Goal: Task Accomplishment & Management: Manage account settings

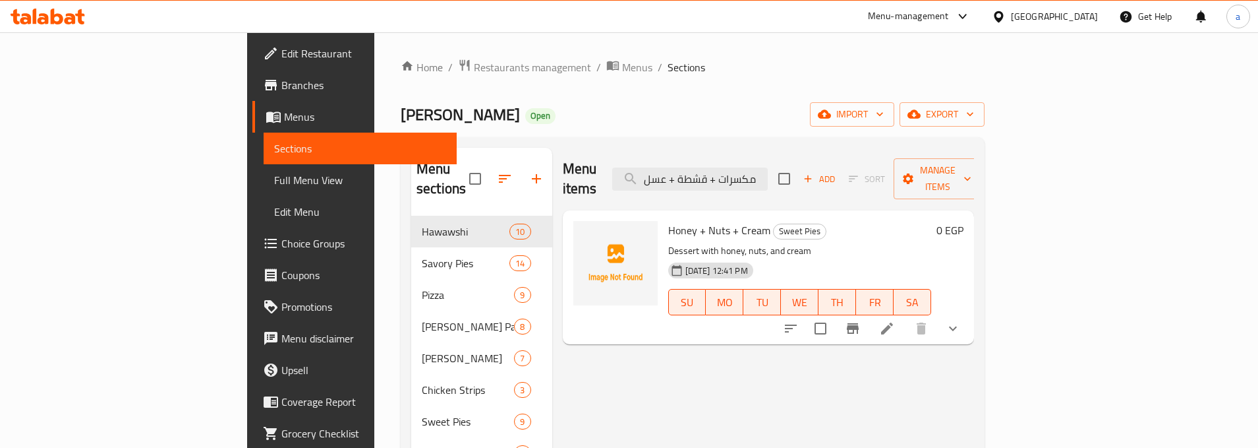
click at [474, 59] on span "Restaurants management" at bounding box center [532, 67] width 117 height 16
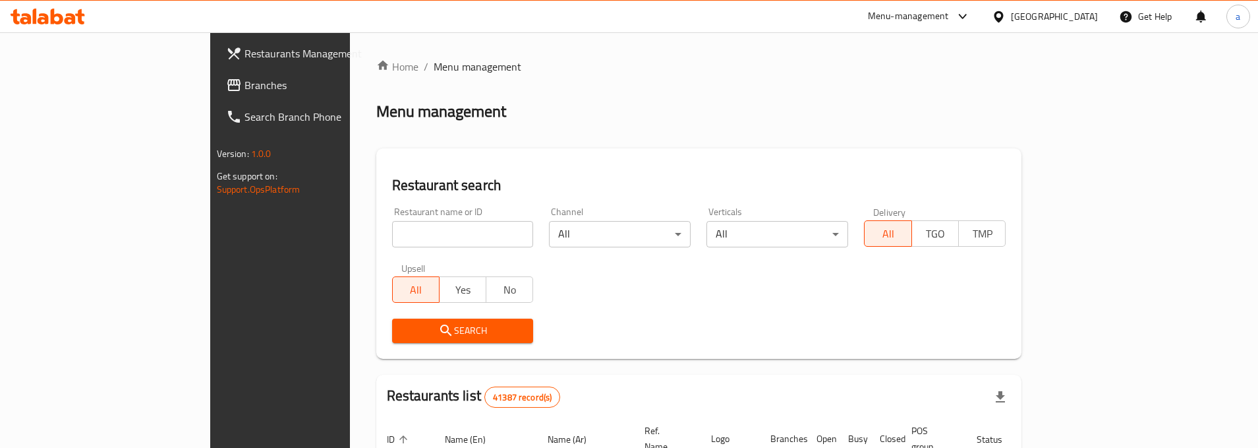
click at [245, 81] on span "Branches" at bounding box center [327, 85] width 165 height 16
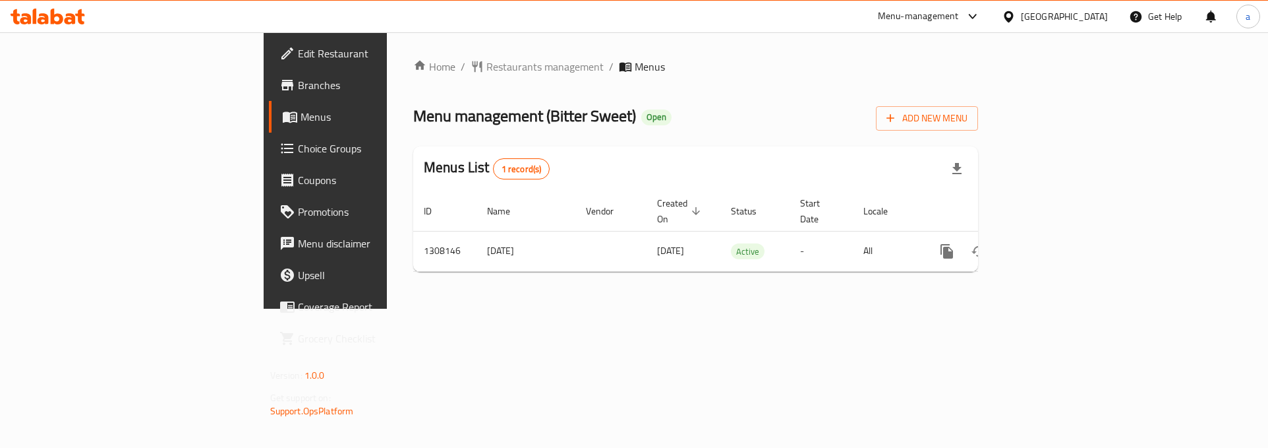
click at [298, 152] on span "Choice Groups" at bounding box center [381, 148] width 167 height 16
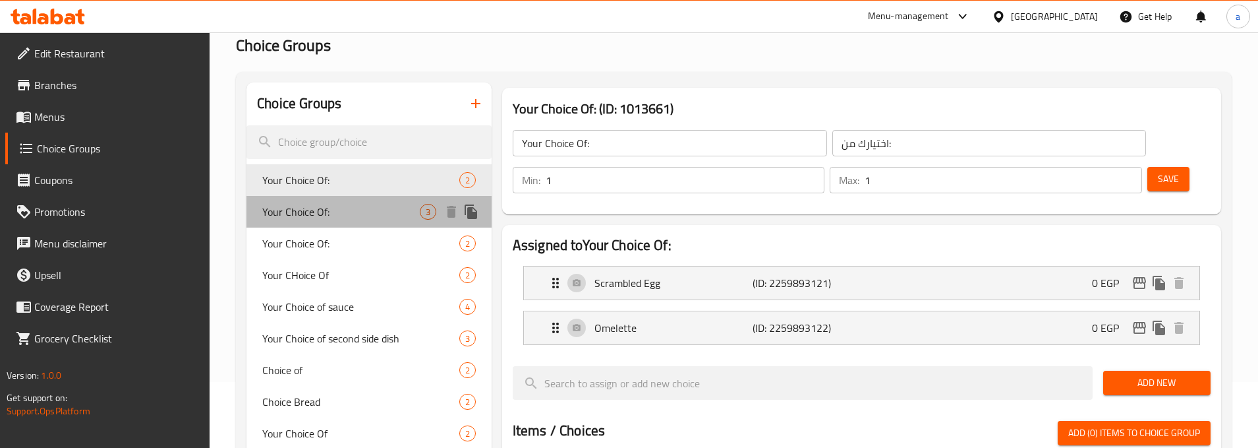
click at [329, 218] on span "Your Choice Of:" at bounding box center [341, 212] width 158 height 16
type input "اختيارك من"
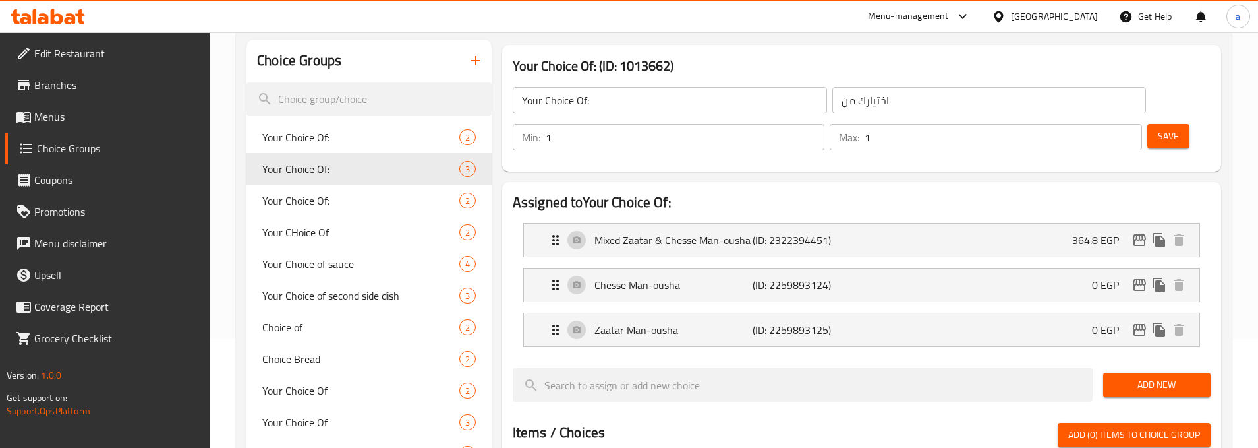
scroll to position [132, 0]
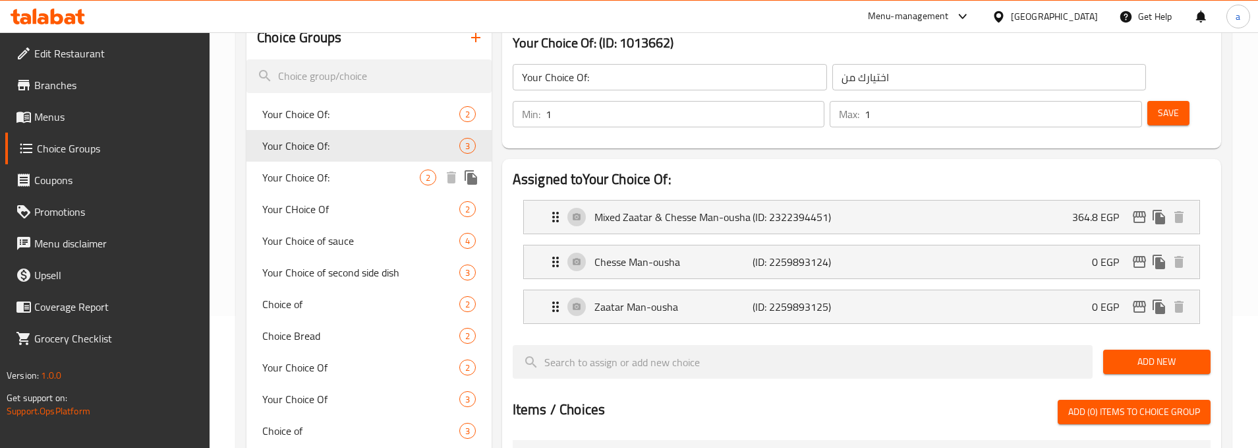
click at [306, 181] on span "Your Choice Of:" at bounding box center [341, 177] width 158 height 16
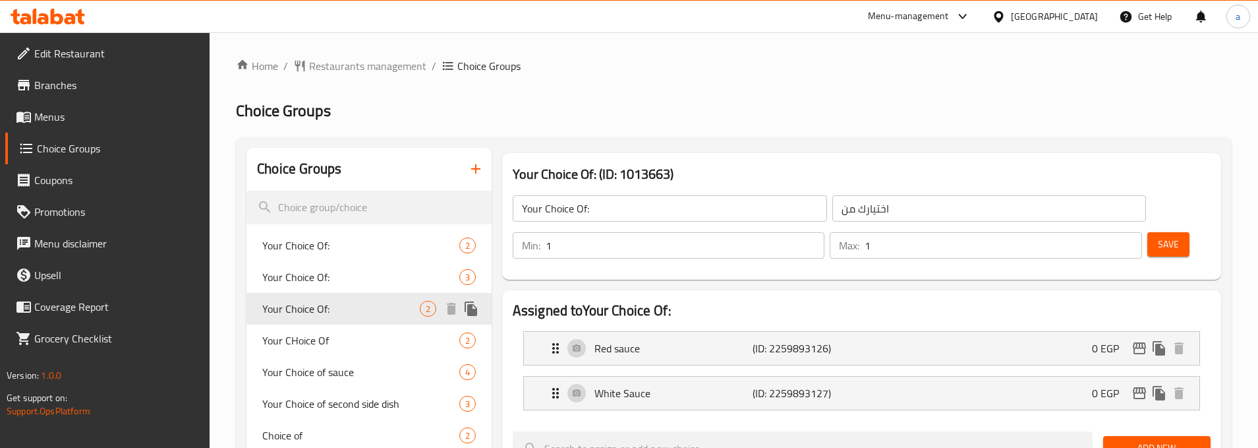
scroll to position [0, 0]
click at [327, 335] on span "Your CHoice Of" at bounding box center [341, 341] width 158 height 16
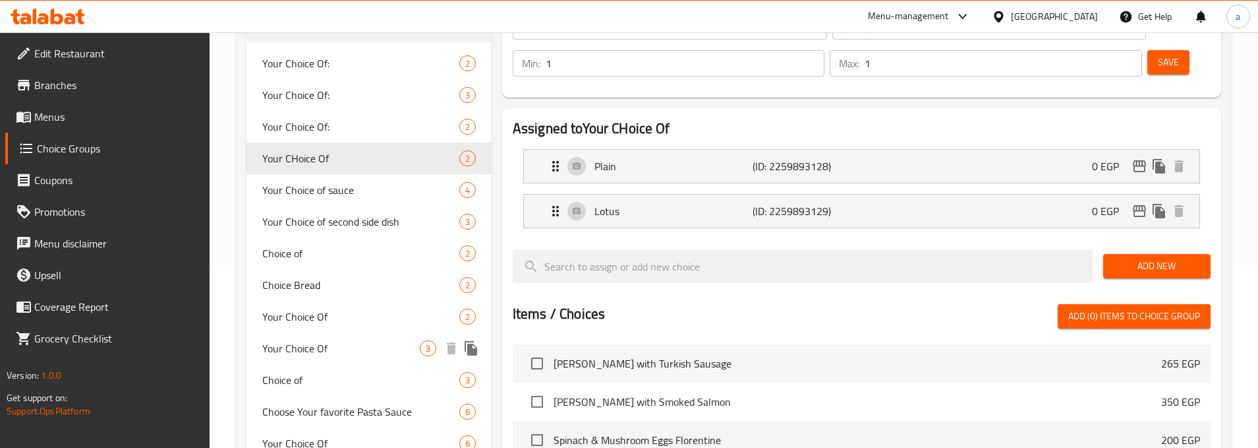
scroll to position [264, 0]
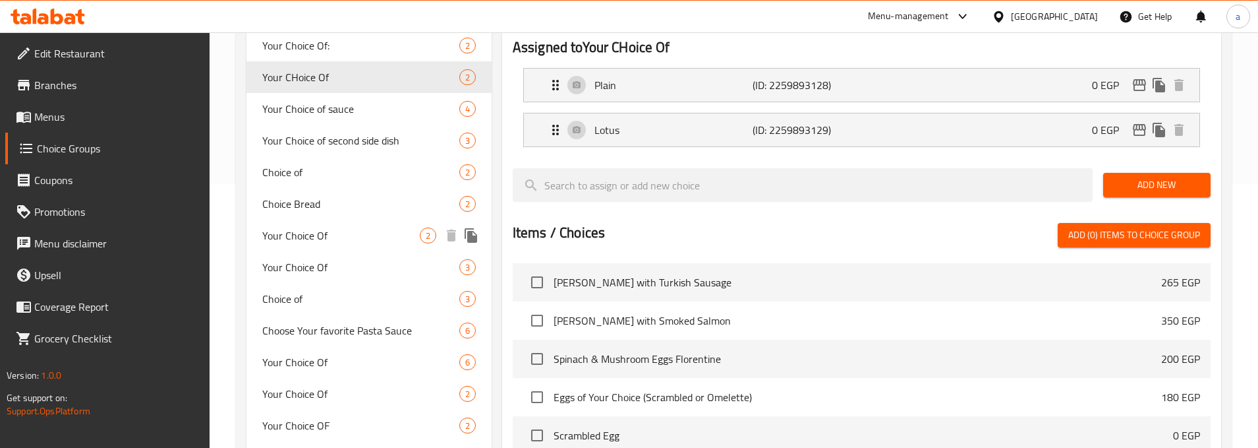
click at [332, 234] on span "Your Choice Of" at bounding box center [341, 235] width 158 height 16
type input "Your Choice Of"
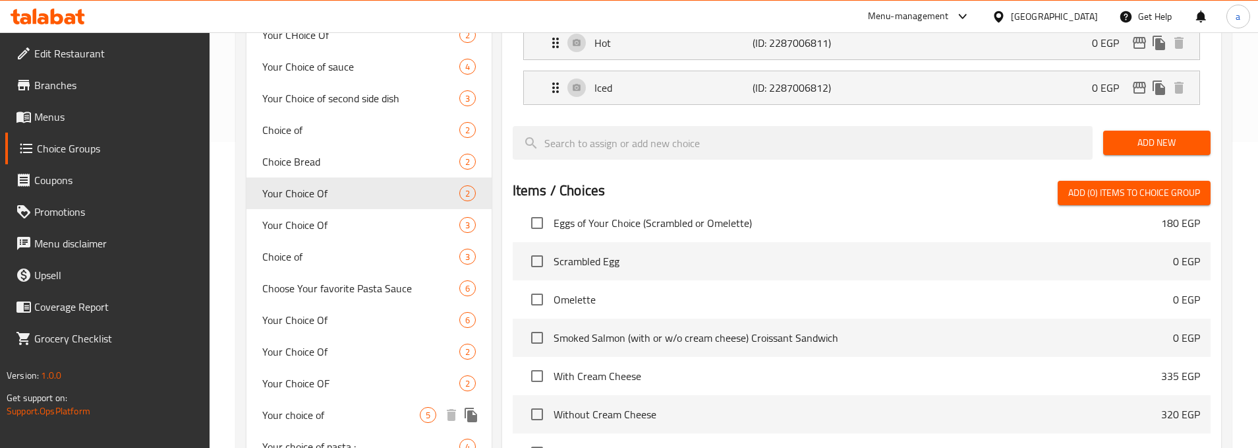
scroll to position [330, 0]
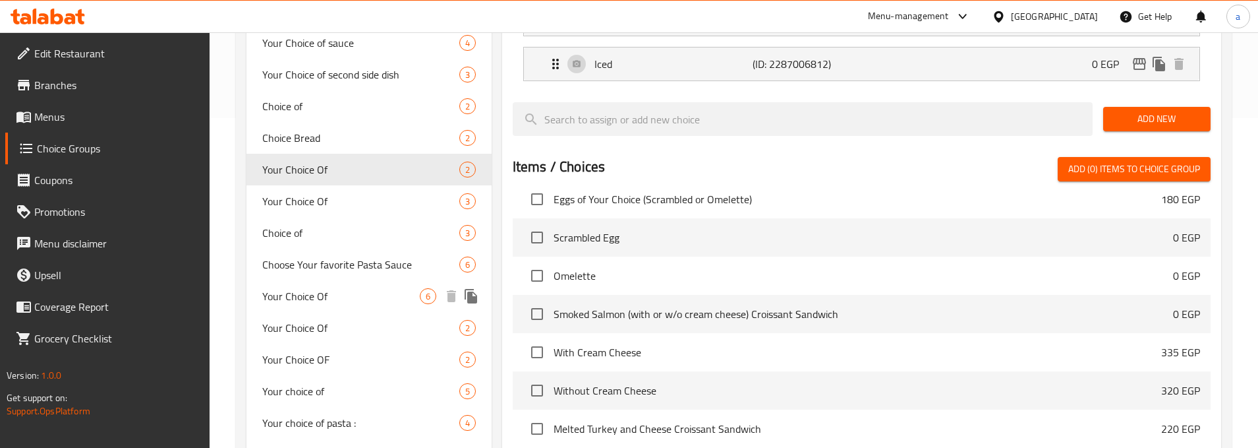
click at [310, 306] on div "Your Choice Of 6" at bounding box center [369, 296] width 245 height 32
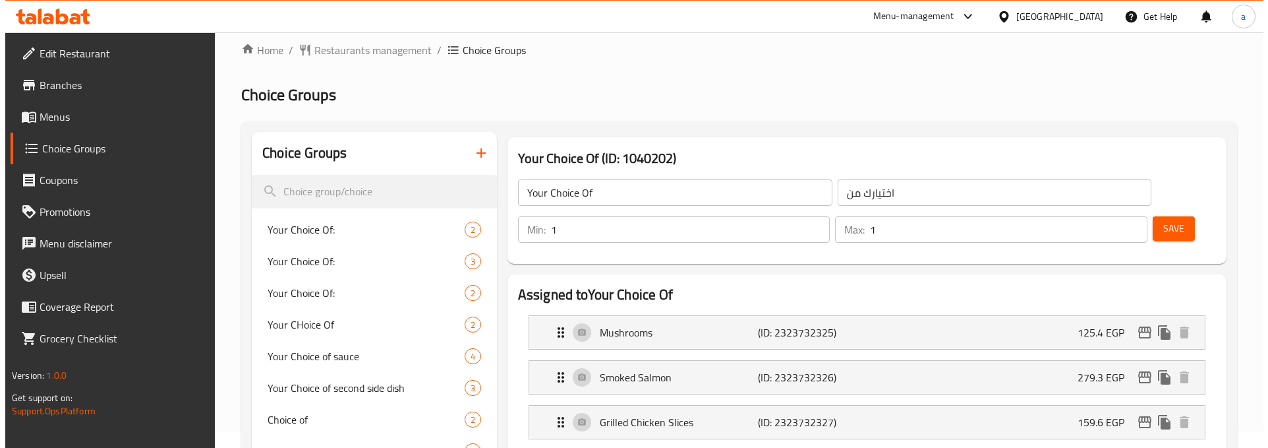
scroll to position [0, 0]
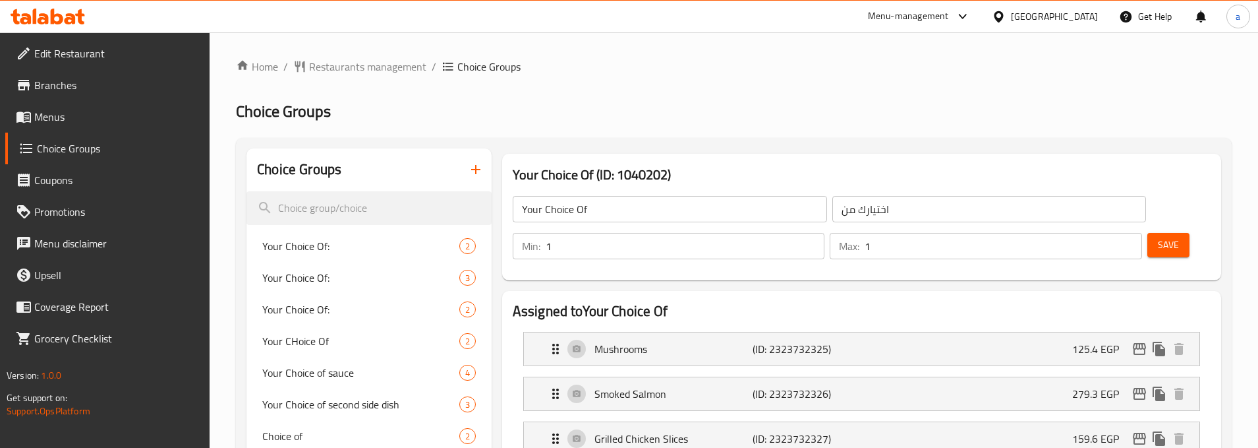
click at [871, 107] on h2 "Choice Groups" at bounding box center [734, 111] width 996 height 21
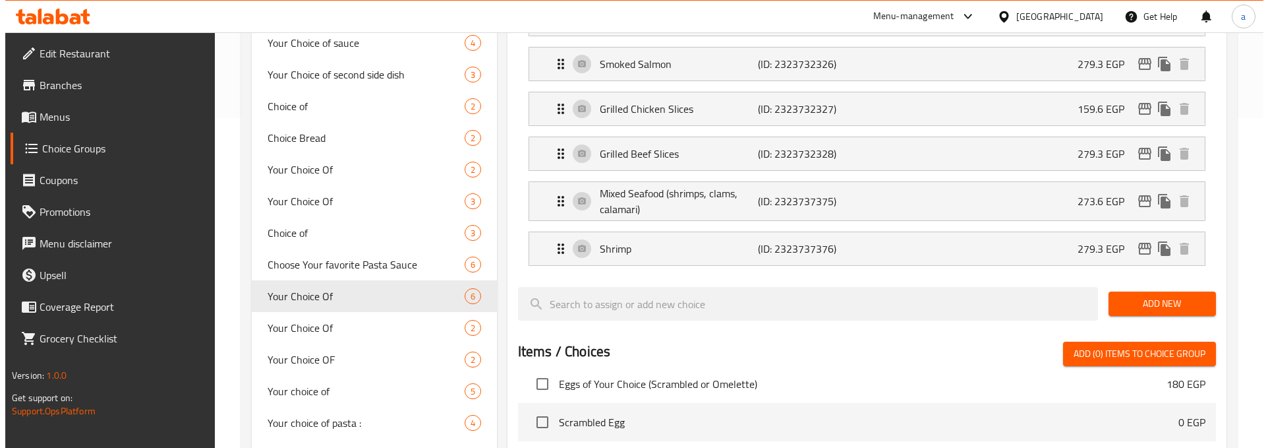
scroll to position [635, 0]
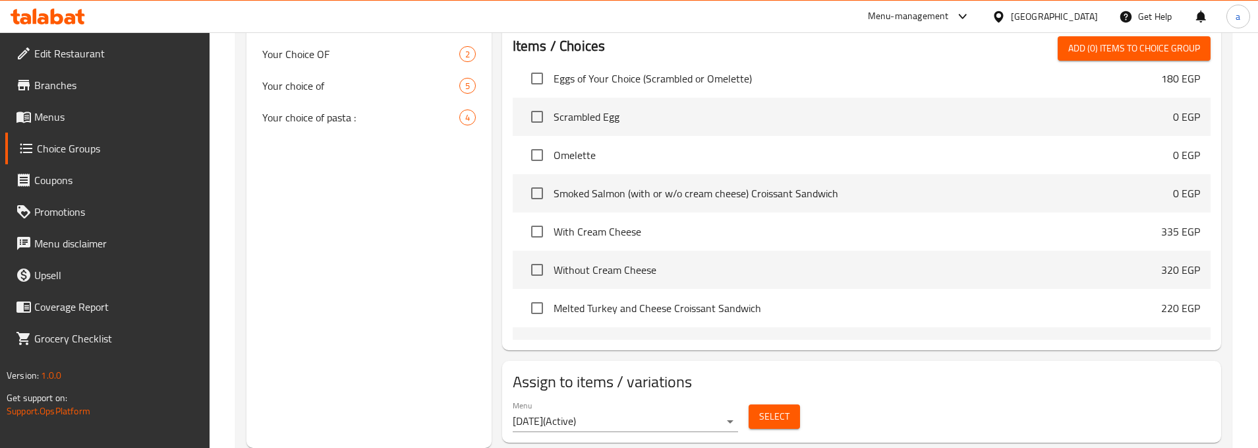
click at [753, 404] on button "Select" at bounding box center [774, 416] width 51 height 24
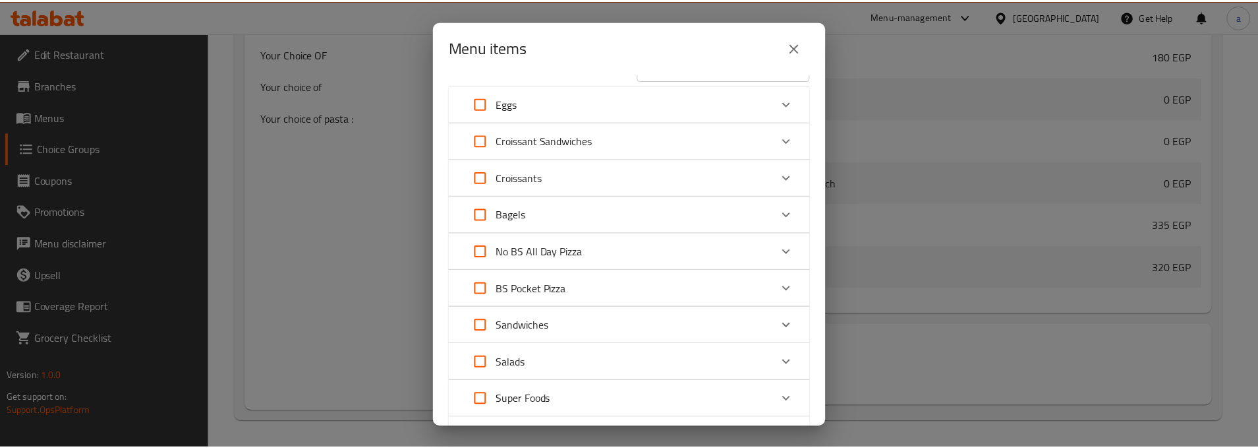
scroll to position [0, 0]
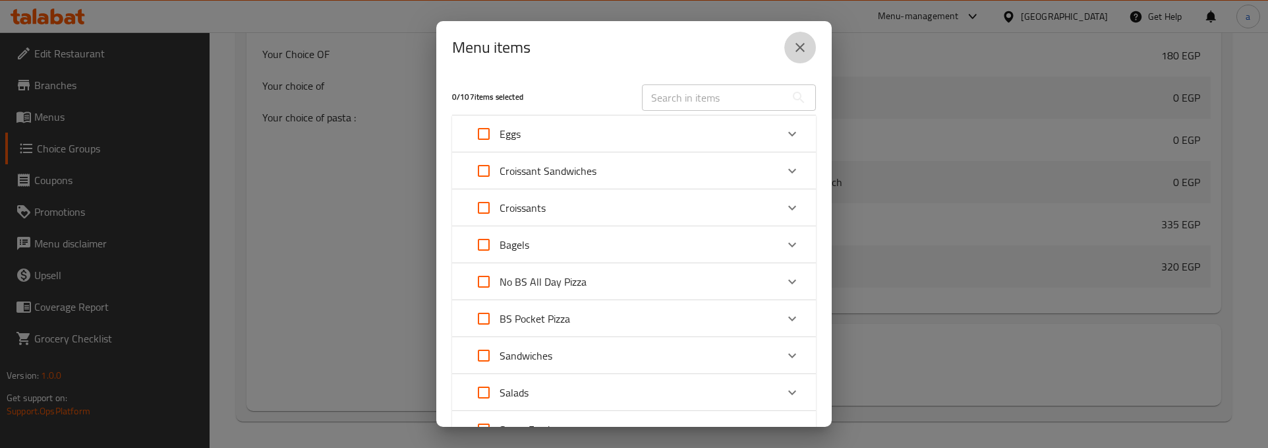
click at [792, 46] on icon "close" at bounding box center [800, 48] width 16 height 16
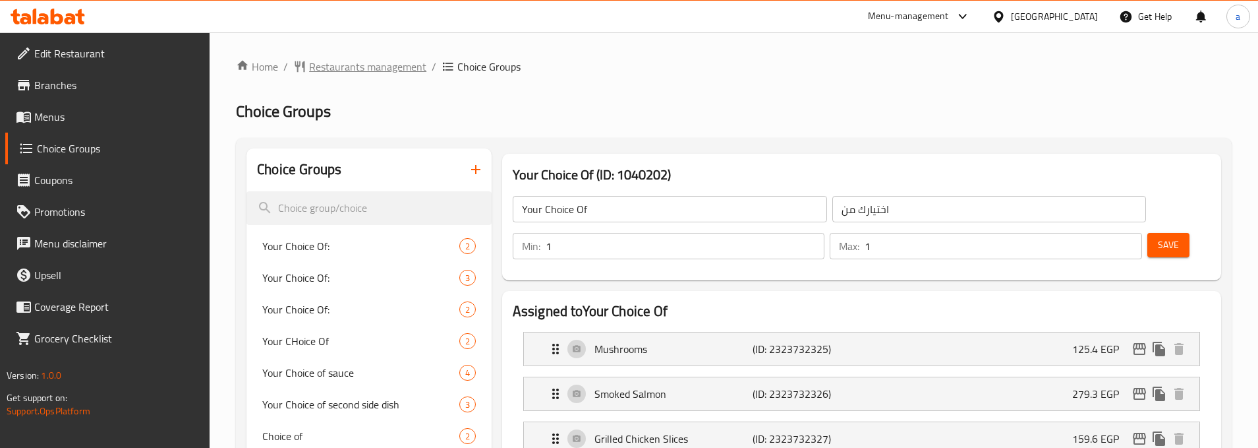
click at [332, 62] on span "Restaurants management" at bounding box center [367, 67] width 117 height 16
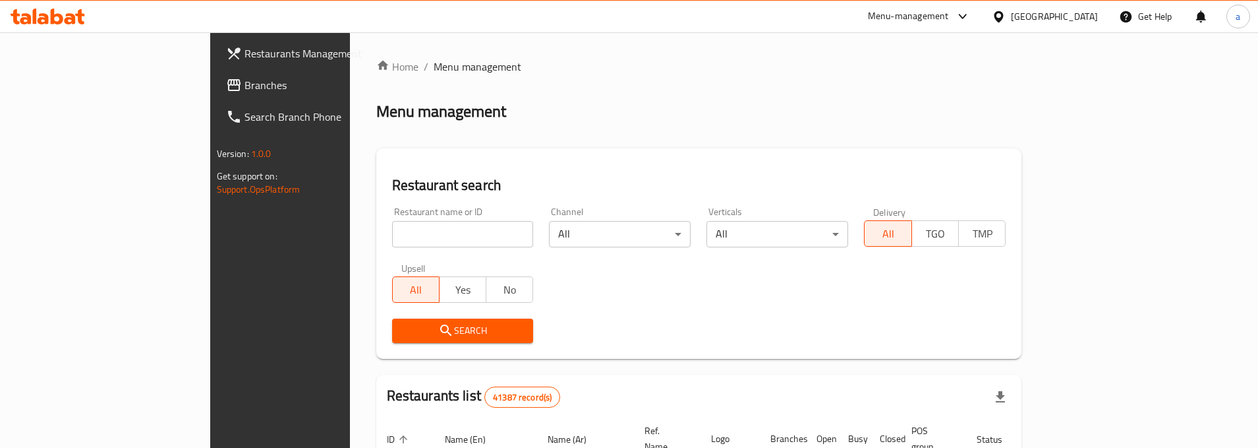
click at [245, 52] on span "Restaurants Management" at bounding box center [327, 53] width 165 height 16
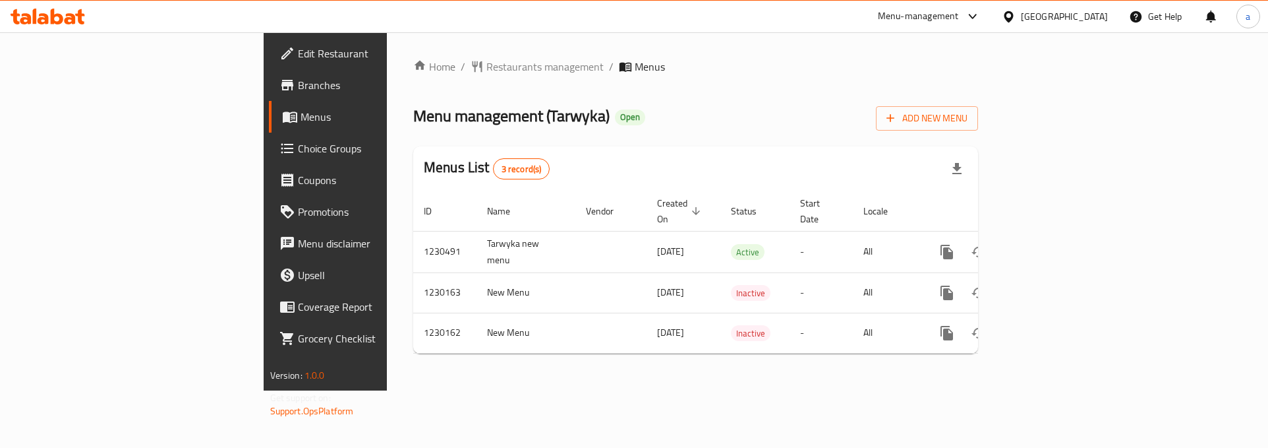
click at [298, 148] on span "Choice Groups" at bounding box center [381, 148] width 167 height 16
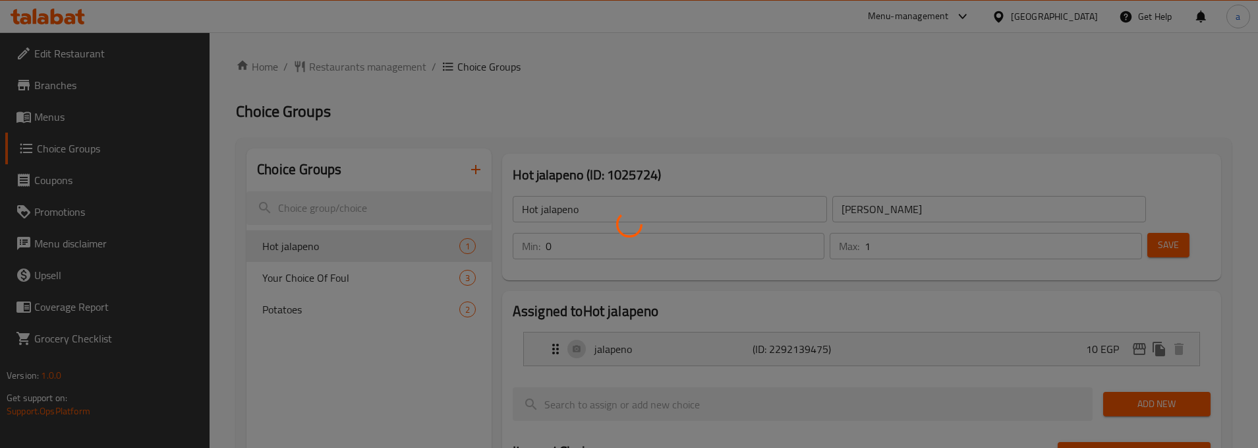
scroll to position [33, 0]
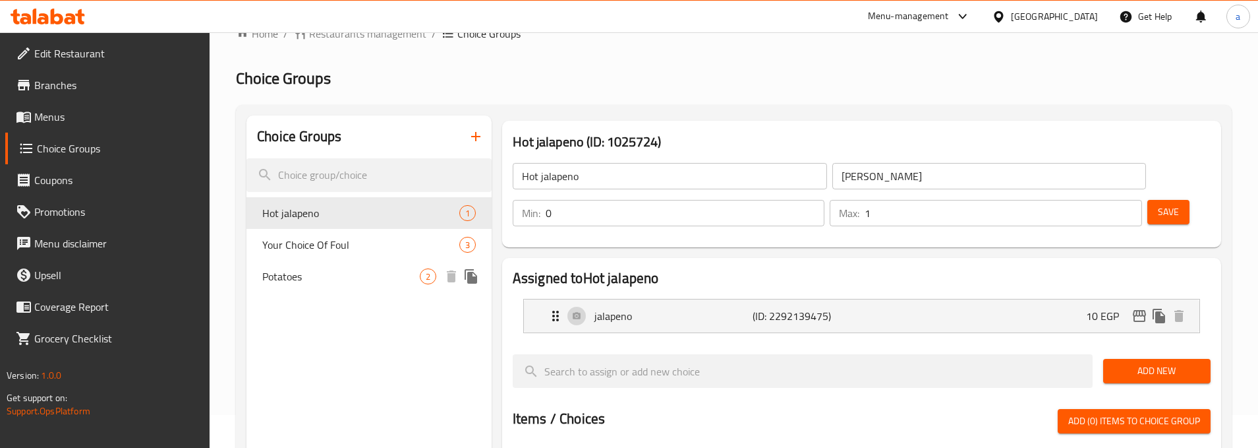
click at [330, 270] on span "Potatoes" at bounding box center [341, 276] width 158 height 16
type input "Potatoes"
type input "بطاطس"
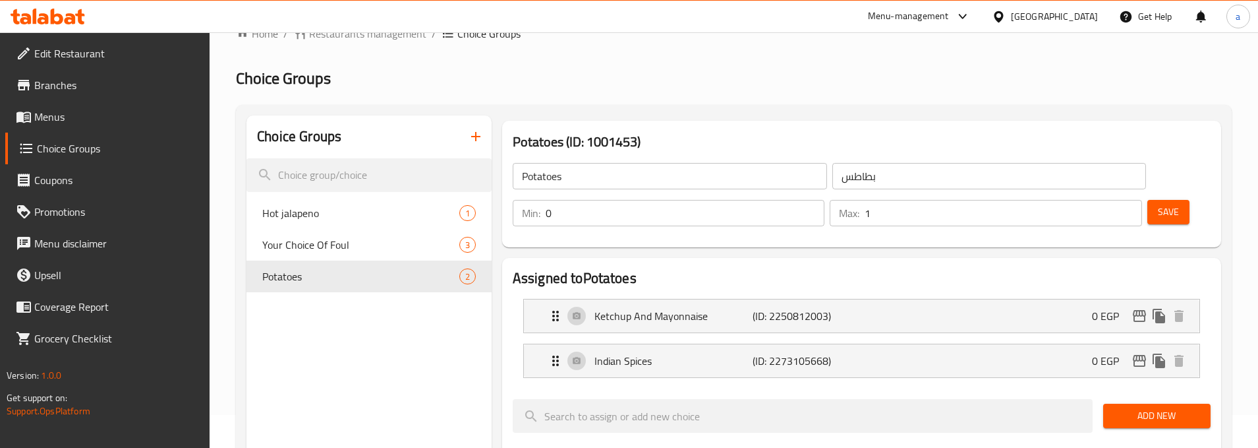
click at [783, 99] on div "Home / Restaurants management / Choice Groups Choice Groups Choice Groups Hot j…" at bounding box center [734, 451] width 996 height 850
click at [825, 200] on input "1" at bounding box center [685, 213] width 279 height 26
click at [1004, 123] on div "Potatoes (ID: 1001453) Potatoes ​ بطاطس ​ Min: 1 ​ Max: 1 ​ Save" at bounding box center [861, 184] width 719 height 127
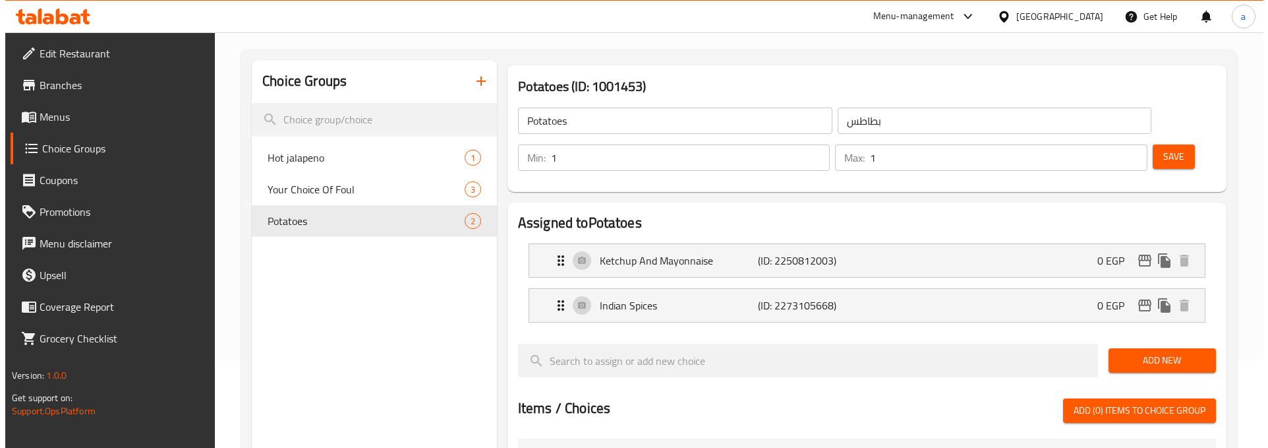
scroll to position [0, 0]
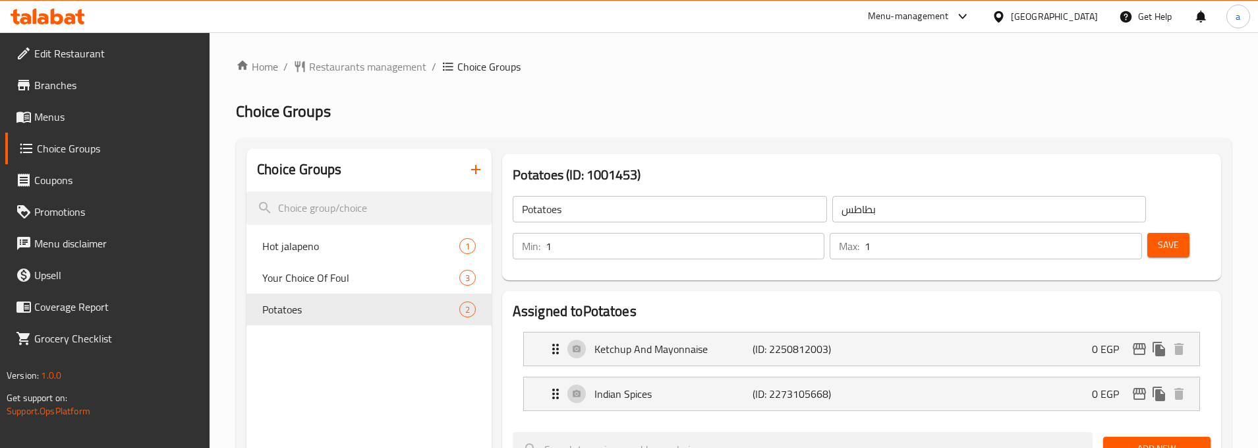
click at [799, 63] on ol "Home / Restaurants management / Choice Groups" at bounding box center [734, 67] width 996 height 16
click at [825, 233] on input "0" at bounding box center [685, 246] width 279 height 26
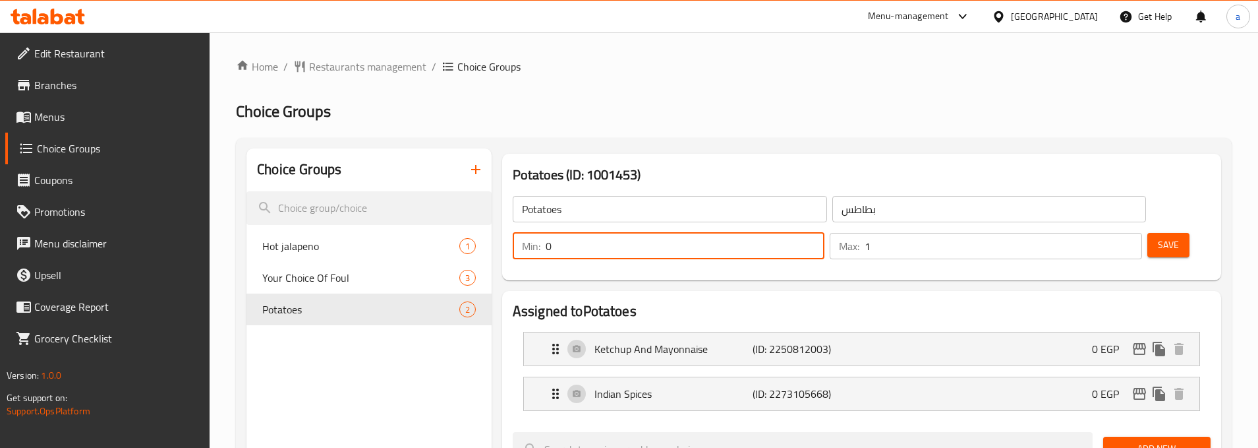
click at [991, 107] on h2 "Choice Groups" at bounding box center [734, 111] width 996 height 21
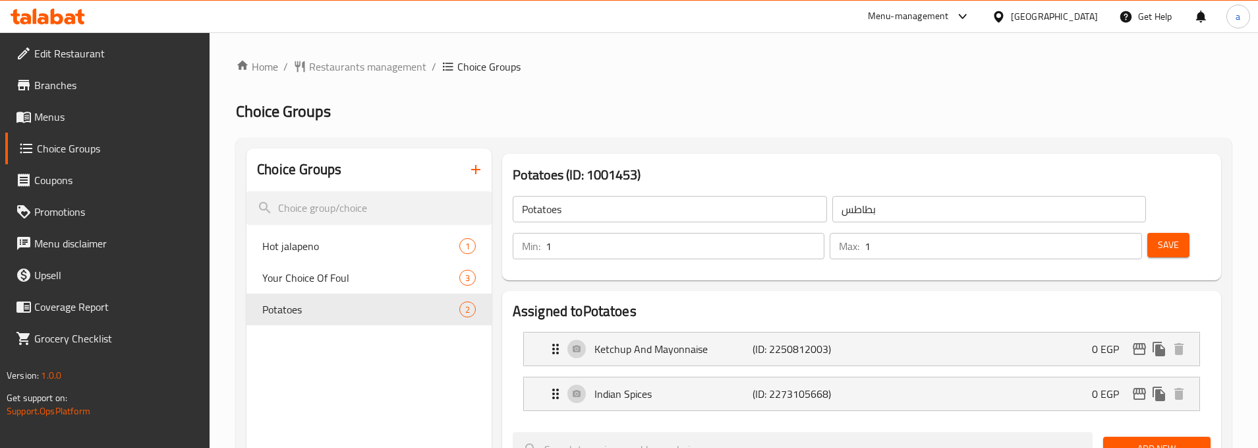
type input "1"
click at [825, 233] on input "1" at bounding box center [685, 246] width 279 height 26
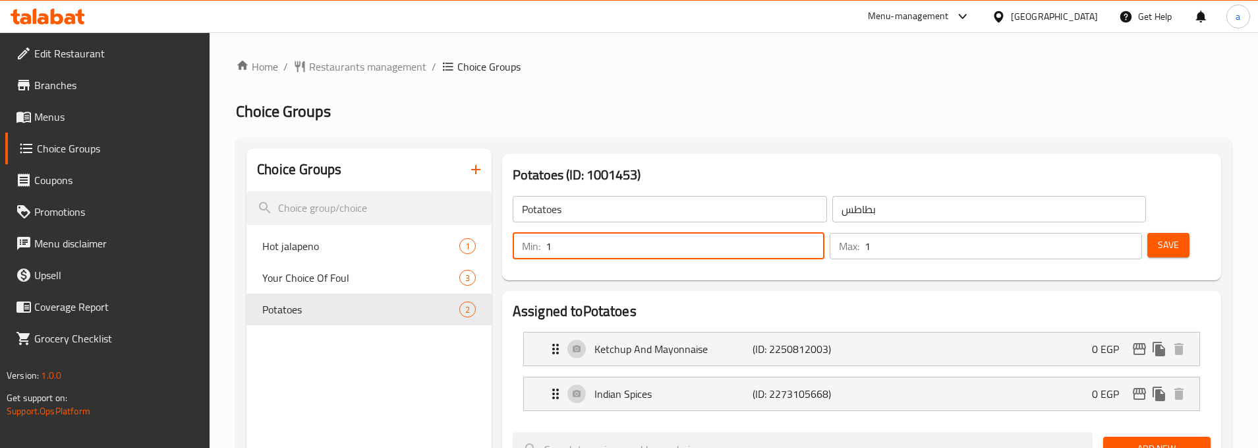
click at [1021, 165] on h3 "Potatoes (ID: 1001453)" at bounding box center [862, 174] width 698 height 21
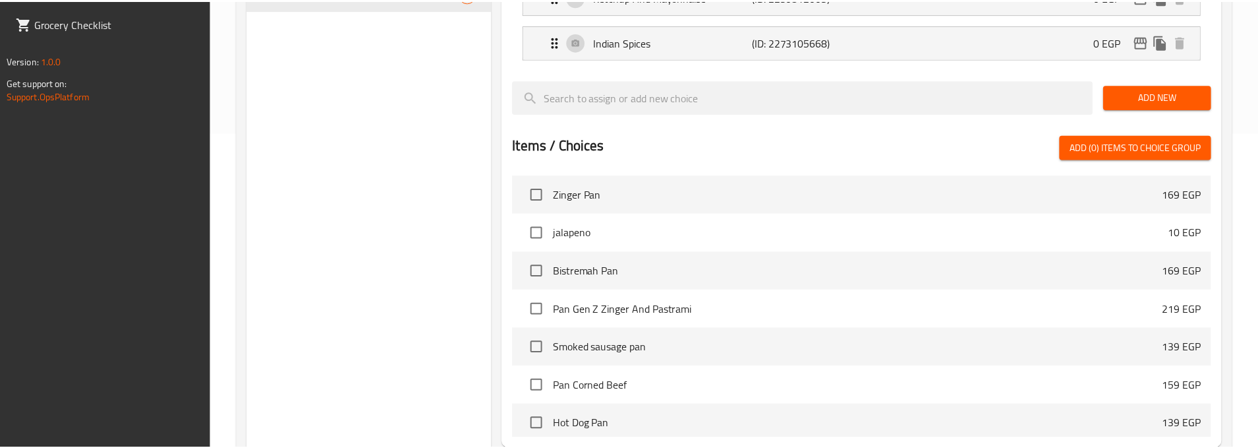
scroll to position [450, 0]
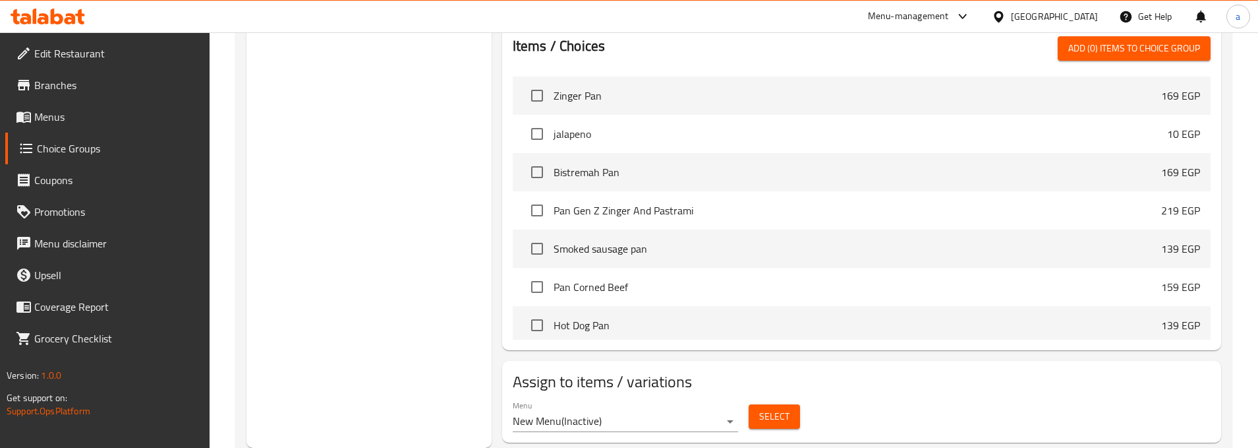
drag, startPoint x: 346, startPoint y: 150, endPoint x: 341, endPoint y: 163, distance: 13.3
click at [346, 150] on div "Choice Groups Hot jalapeno 1 Your Choice Of Foul 3 Potatoes 2" at bounding box center [369, 72] width 245 height 749
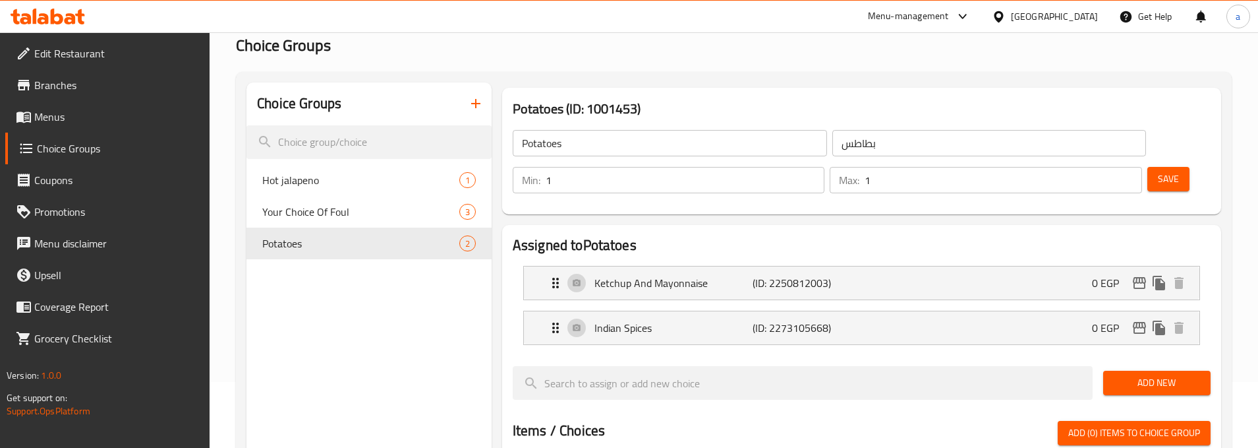
scroll to position [0, 0]
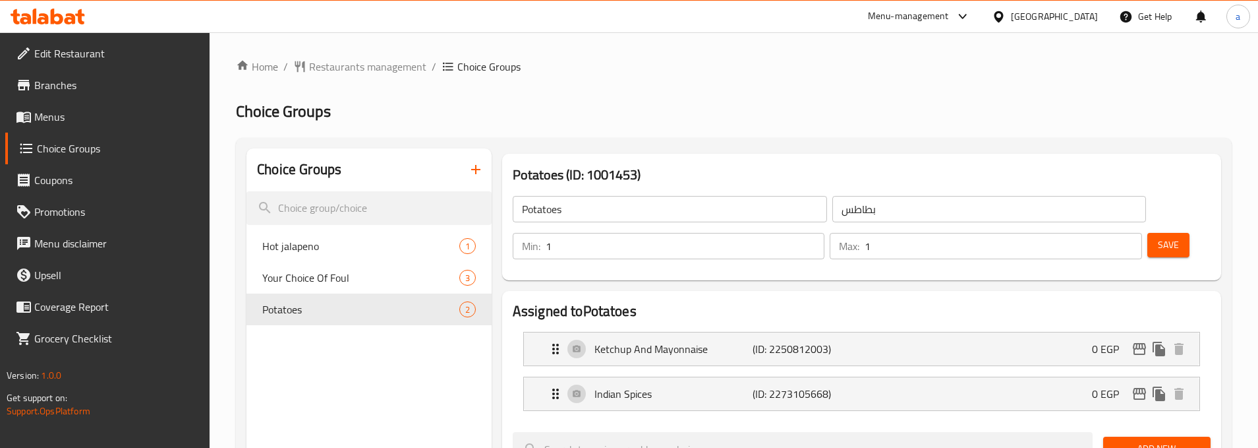
click at [607, 65] on ol "Home / Restaurants management / Choice Groups" at bounding box center [734, 67] width 996 height 16
drag, startPoint x: 124, startPoint y: 50, endPoint x: 134, endPoint y: 42, distance: 12.7
click at [124, 50] on span "Edit Restaurant" at bounding box center [116, 53] width 165 height 16
